Goal: Task Accomplishment & Management: Manage account settings

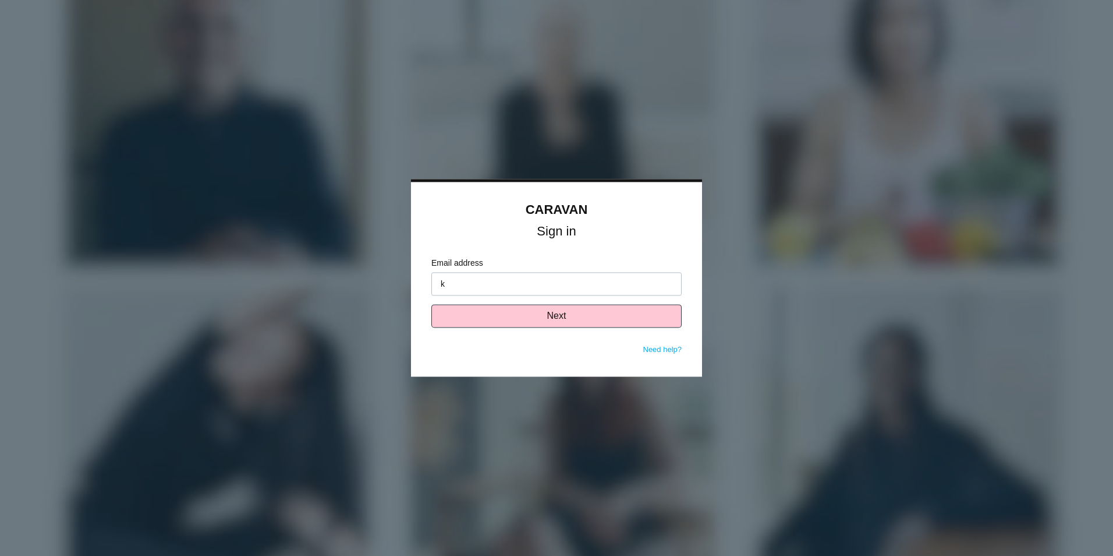
type input "[EMAIL_ADDRESS][DOMAIN_NAME]"
click at [553, 322] on button "Next" at bounding box center [556, 316] width 250 height 23
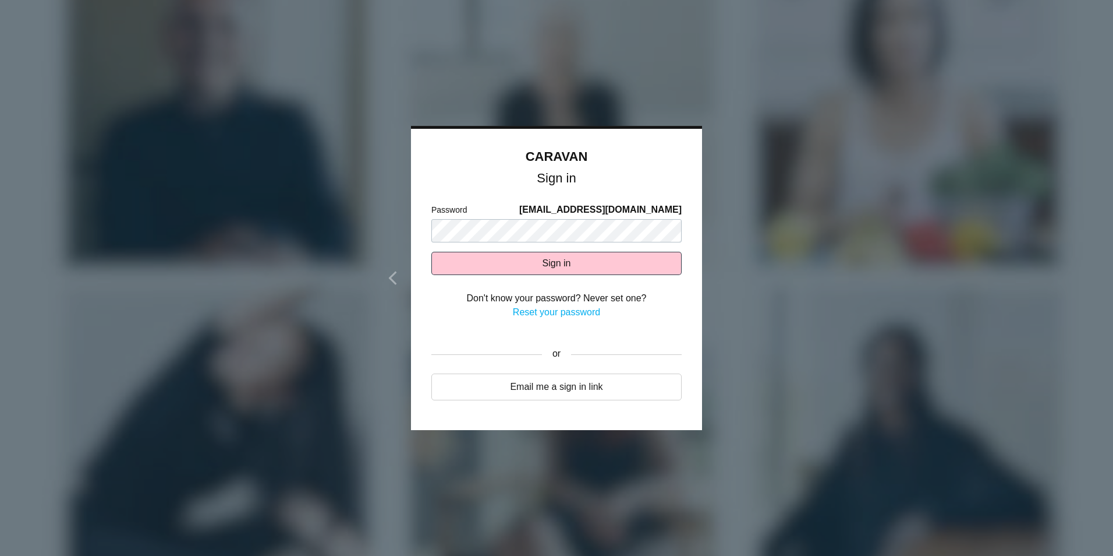
click at [564, 310] on link "Reset your password" at bounding box center [556, 312] width 87 height 10
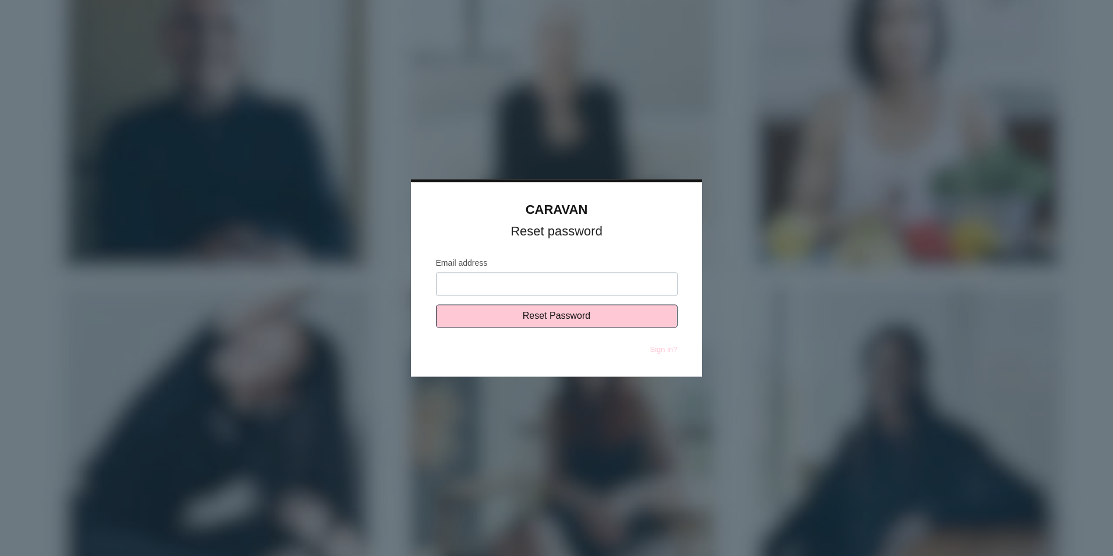
click at [481, 289] on input "Email address" at bounding box center [557, 284] width 242 height 23
type input "[EMAIL_ADDRESS][DOMAIN_NAME]"
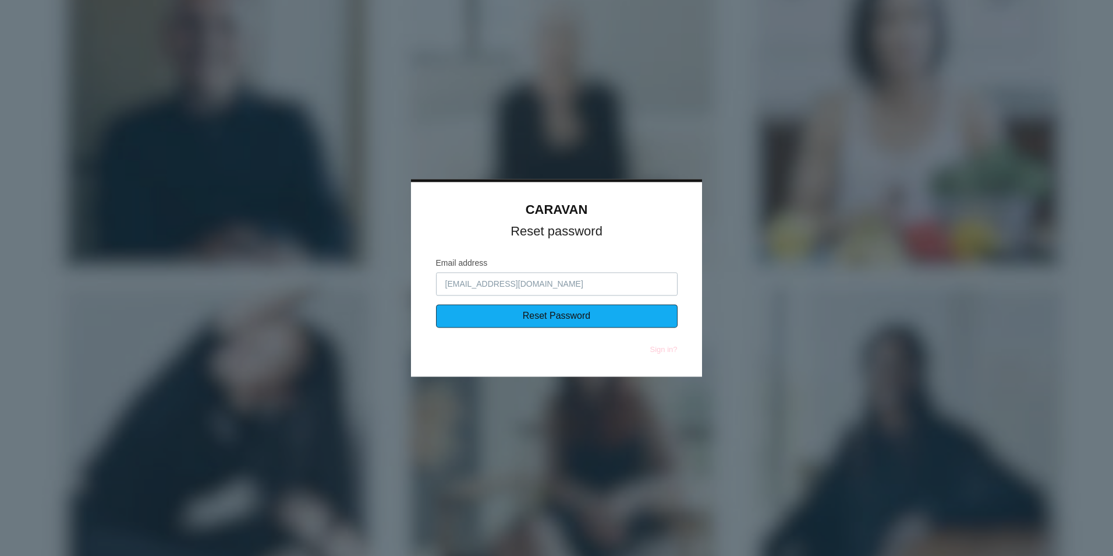
click at [538, 323] on input "Reset Password" at bounding box center [557, 316] width 242 height 23
type input "Sending..."
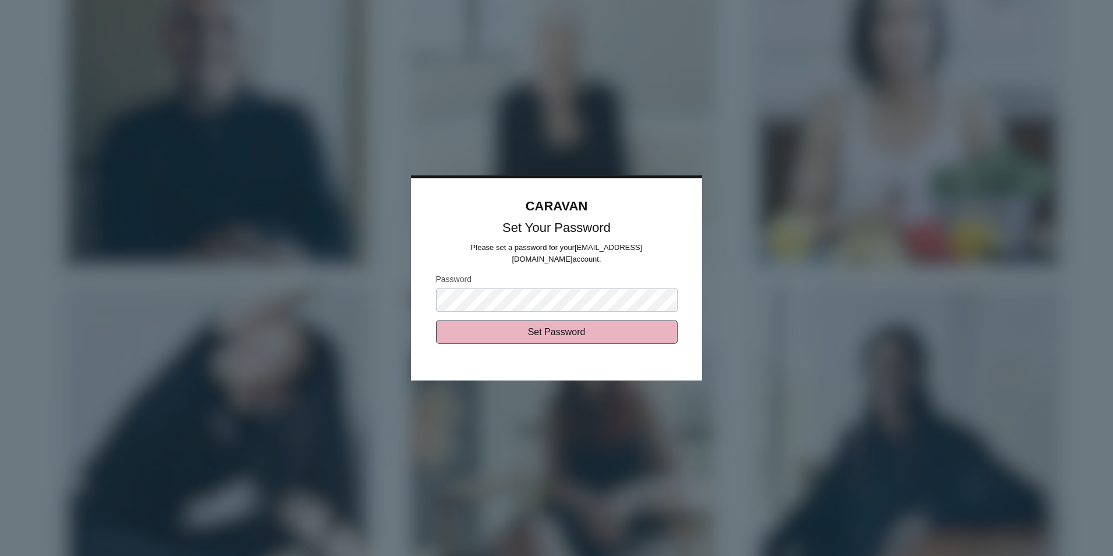
click at [565, 330] on input "Set Password" at bounding box center [557, 331] width 242 height 23
type input "Sending..."
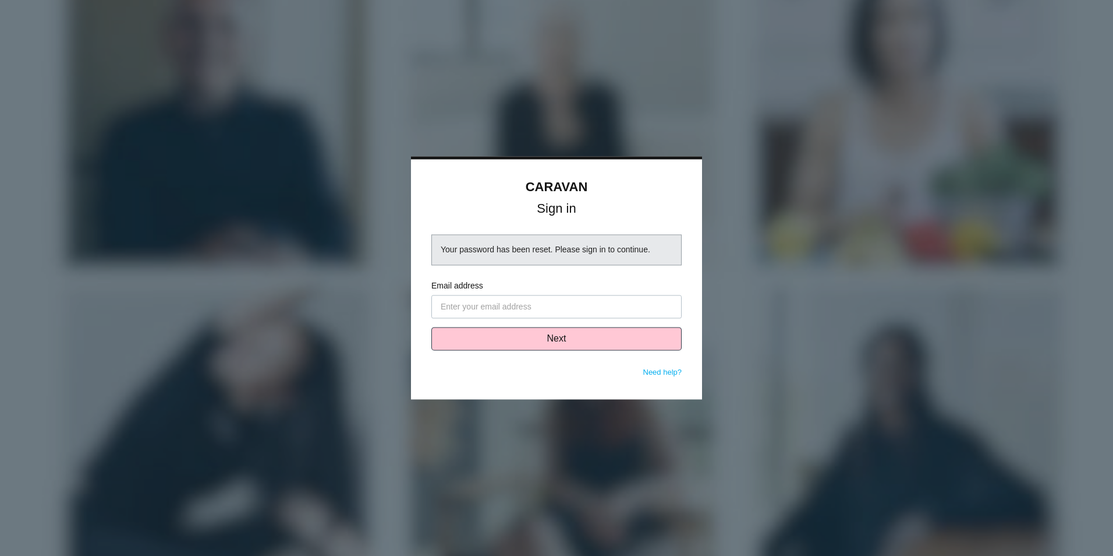
click at [511, 309] on input "Email address" at bounding box center [556, 306] width 250 height 23
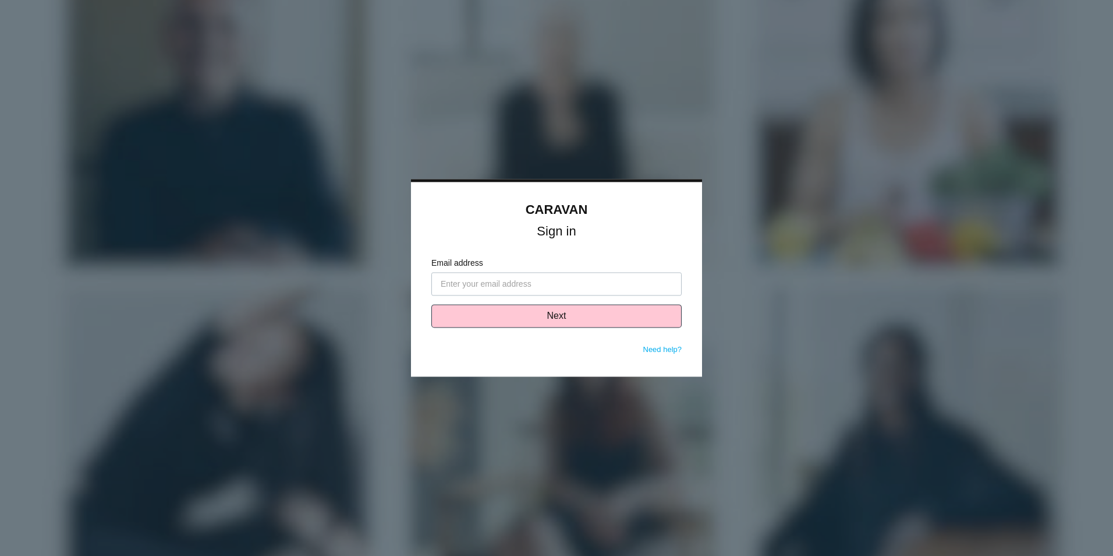
type input "[EMAIL_ADDRESS][DOMAIN_NAME]"
click at [557, 320] on button "Next" at bounding box center [556, 316] width 250 height 23
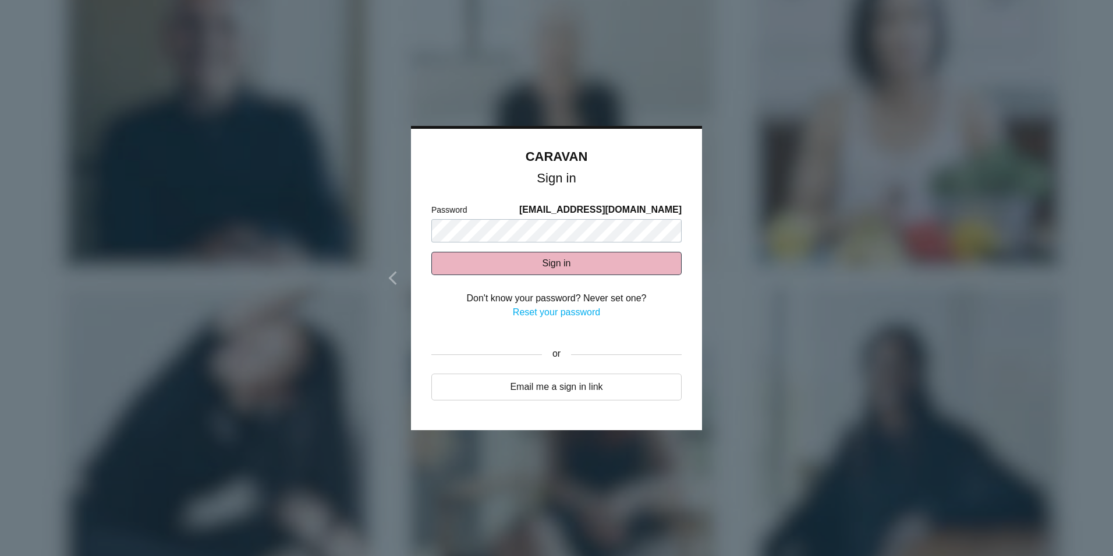
click at [610, 269] on button "Sign in" at bounding box center [556, 263] width 250 height 23
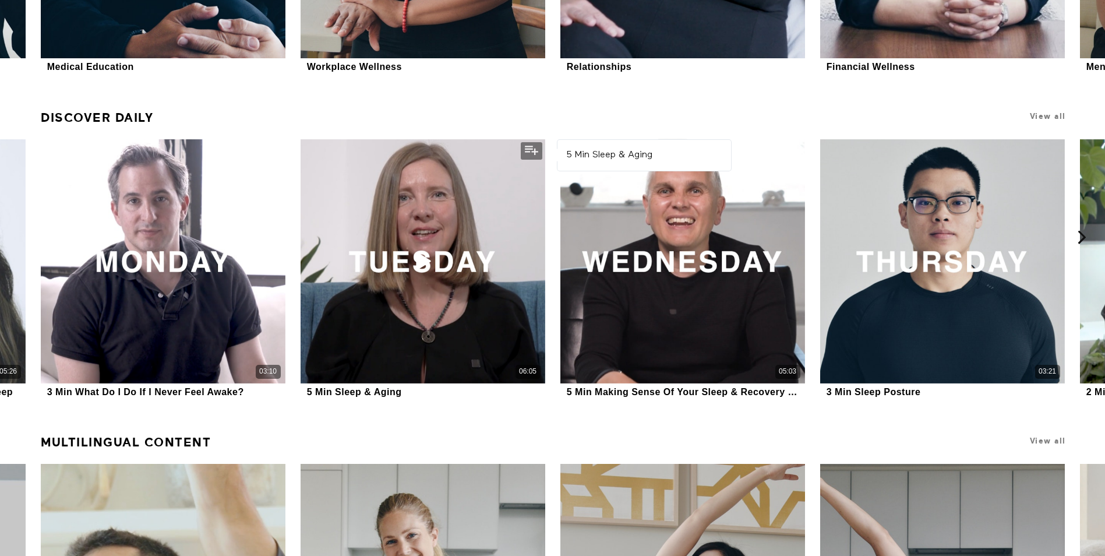
scroll to position [597, 0]
